Goal: Task Accomplishment & Management: Use online tool/utility

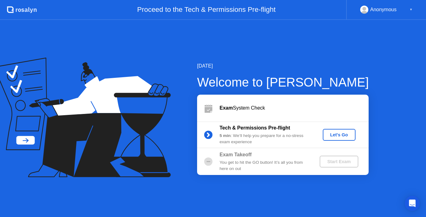
click at [276, 139] on div "5 min : We’ll help you prepare for a no-stress exam experience" at bounding box center [265, 139] width 90 height 13
click at [342, 134] on div "Let's Go" at bounding box center [339, 135] width 28 height 5
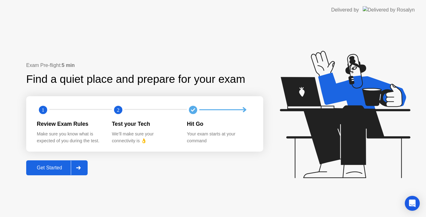
click at [42, 165] on div "Get Started" at bounding box center [49, 168] width 43 height 6
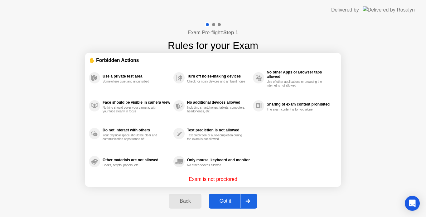
click at [236, 199] on div "Got it" at bounding box center [225, 202] width 29 height 6
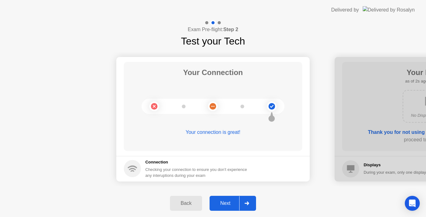
click at [230, 205] on div "Next" at bounding box center [226, 204] width 28 height 6
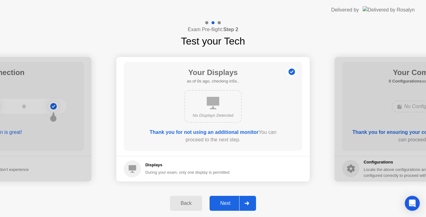
click at [230, 205] on div "Next" at bounding box center [226, 204] width 28 height 6
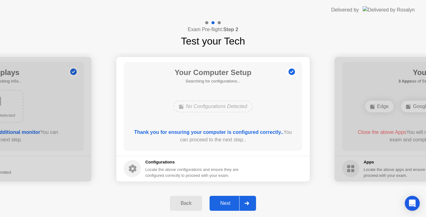
click at [230, 205] on div "Next" at bounding box center [226, 204] width 28 height 6
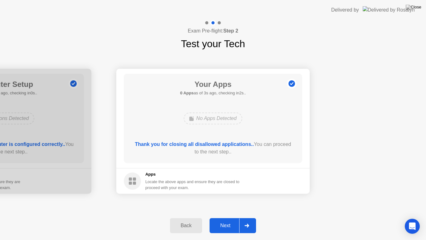
click at [225, 217] on div "Next" at bounding box center [226, 225] width 28 height 6
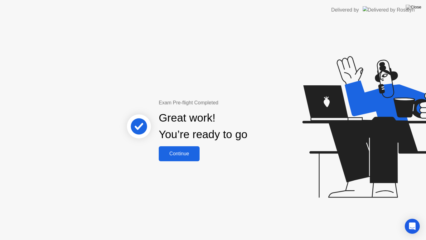
click at [178, 153] on div "Continue" at bounding box center [179, 154] width 37 height 6
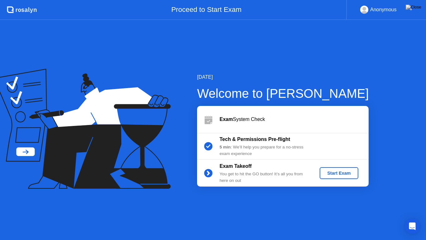
click at [343, 171] on div "Start Exam" at bounding box center [338, 172] width 33 height 5
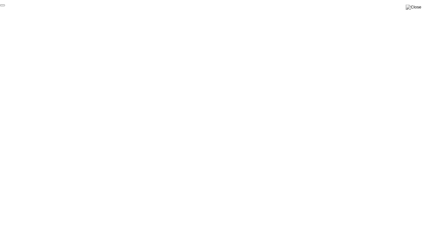
click div "End Proctoring Session"
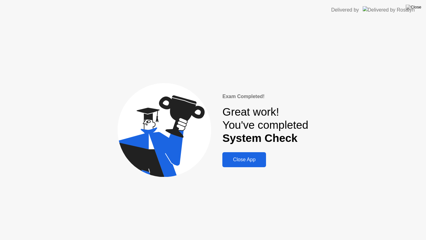
click at [227, 157] on div "Close App" at bounding box center [244, 160] width 40 height 6
